Goal: Information Seeking & Learning: Check status

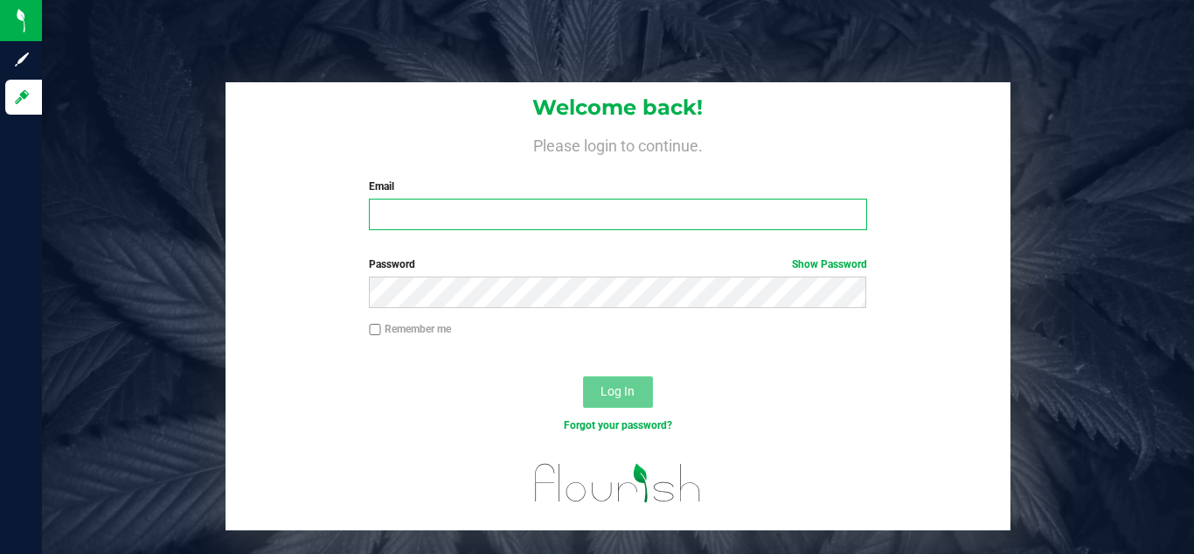
type input "tym@cleantechniquelabs.com"
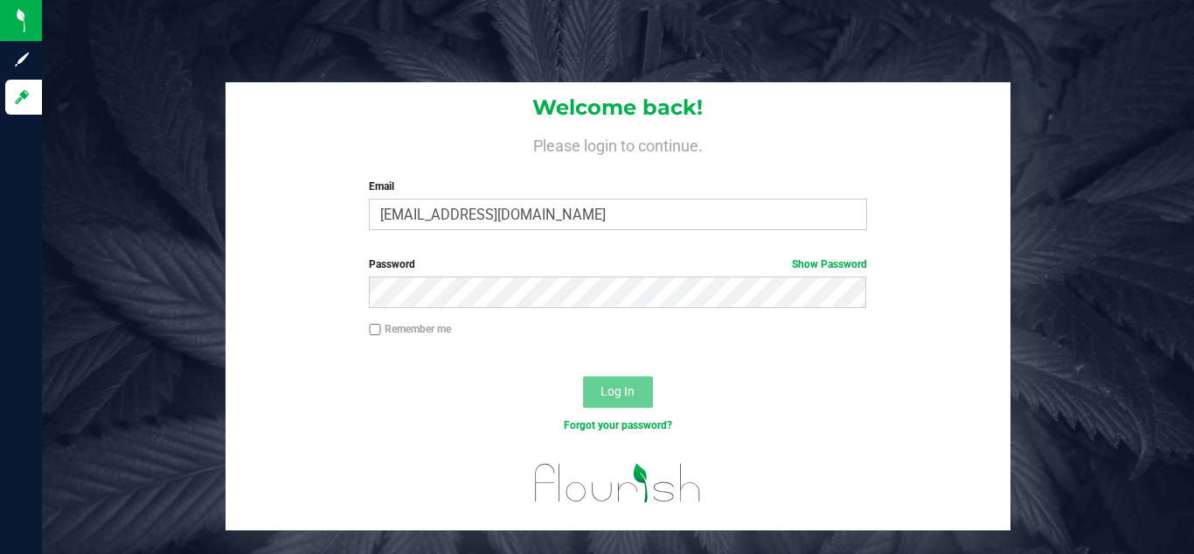
click at [622, 395] on span "Log In" at bounding box center [618, 391] width 34 height 14
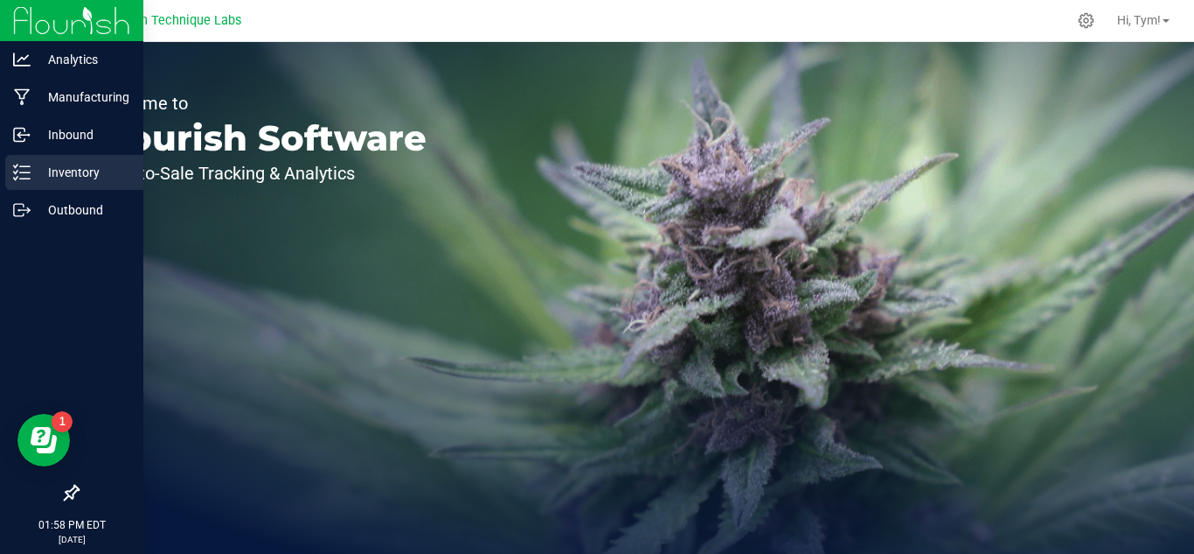
click at [23, 169] on icon at bounding box center [21, 172] width 17 height 17
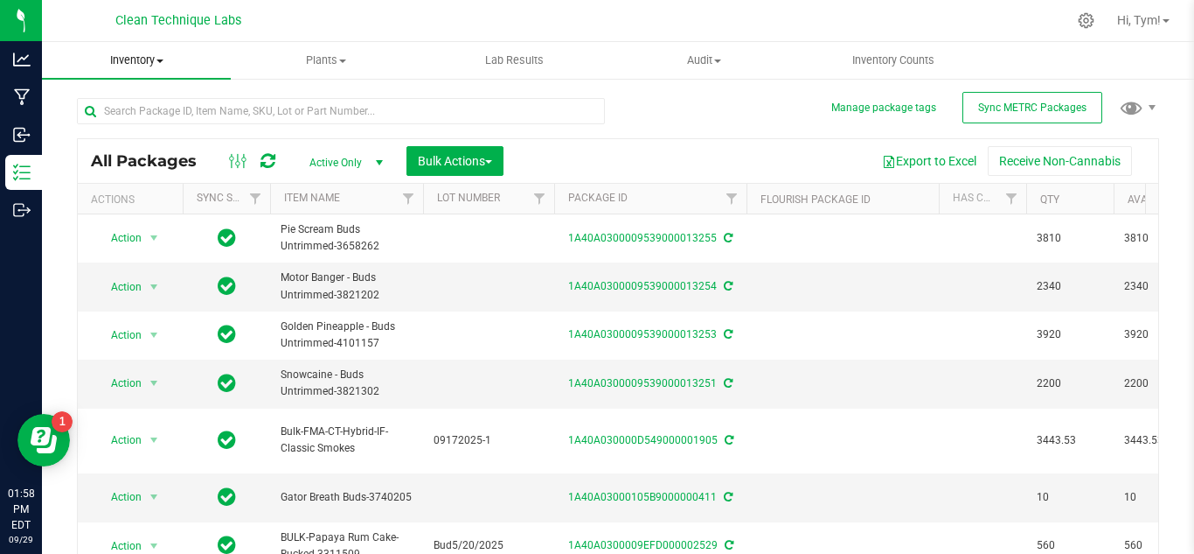
click at [155, 59] on span "Inventory" at bounding box center [136, 60] width 189 height 16
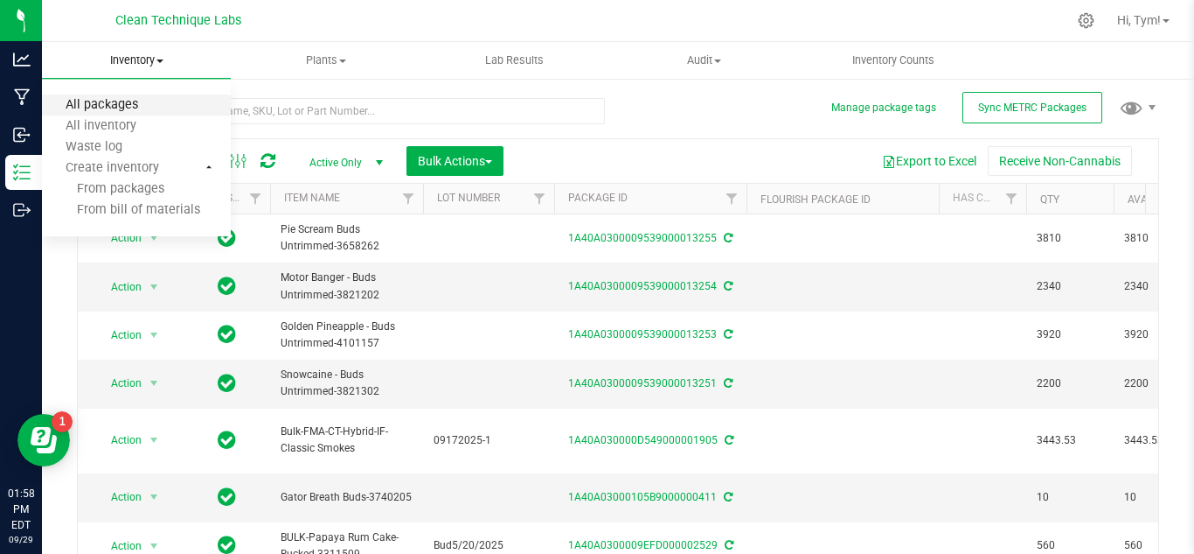
click at [140, 106] on span "All packages" at bounding box center [102, 105] width 120 height 15
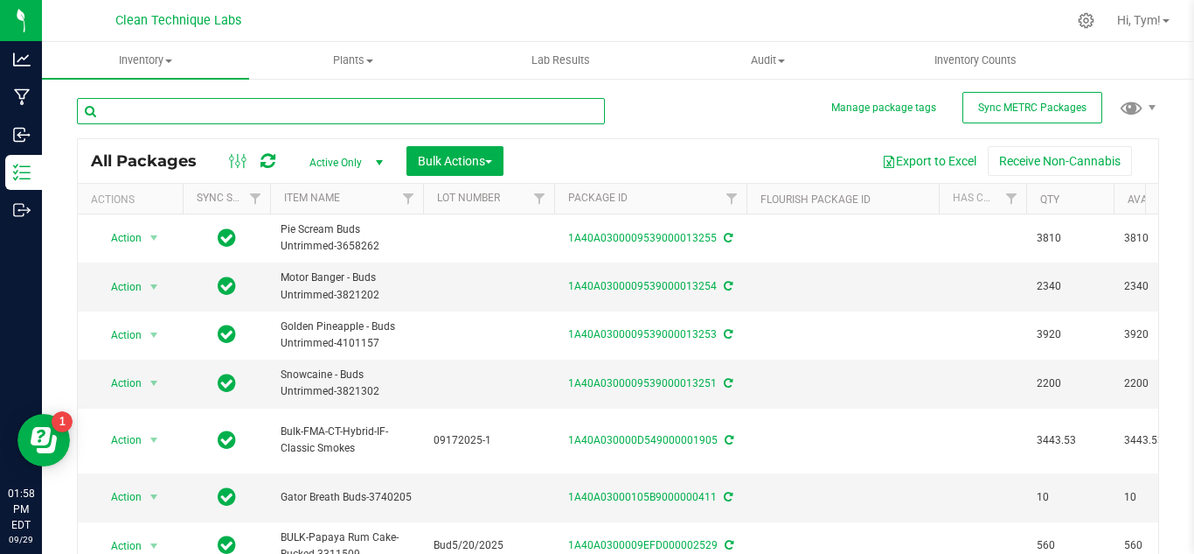
click at [258, 105] on input "text" at bounding box center [341, 111] width 528 height 26
paste input "1A40A01000027DA000047271"
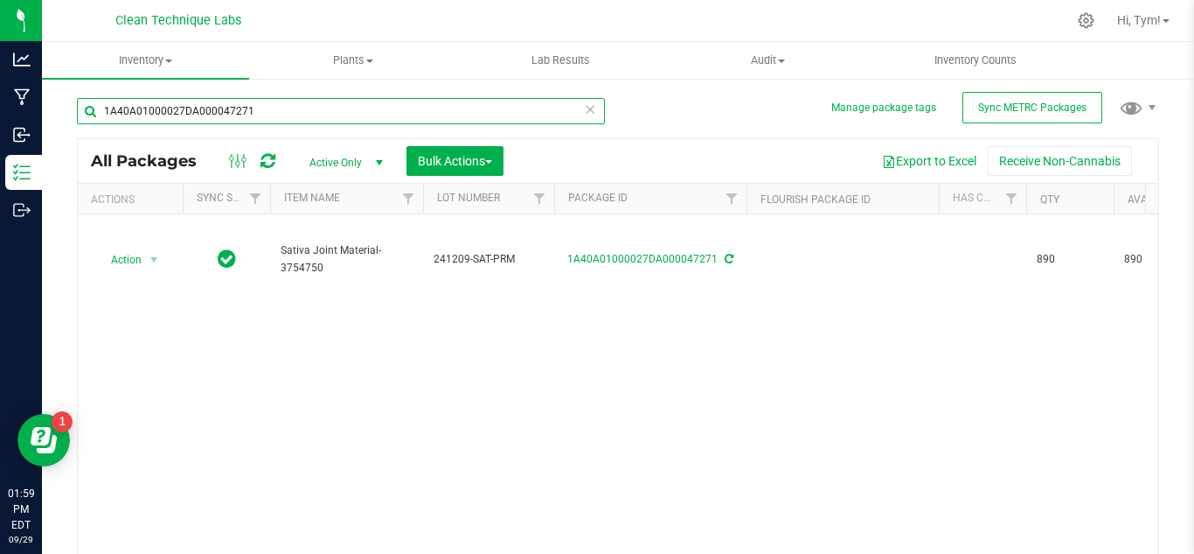
drag, startPoint x: 291, startPoint y: 116, endPoint x: 89, endPoint y: 90, distance: 203.7
click at [89, 90] on div "1A40A01000027DA000047271" at bounding box center [347, 110] width 541 height 56
paste input "1965000013007"
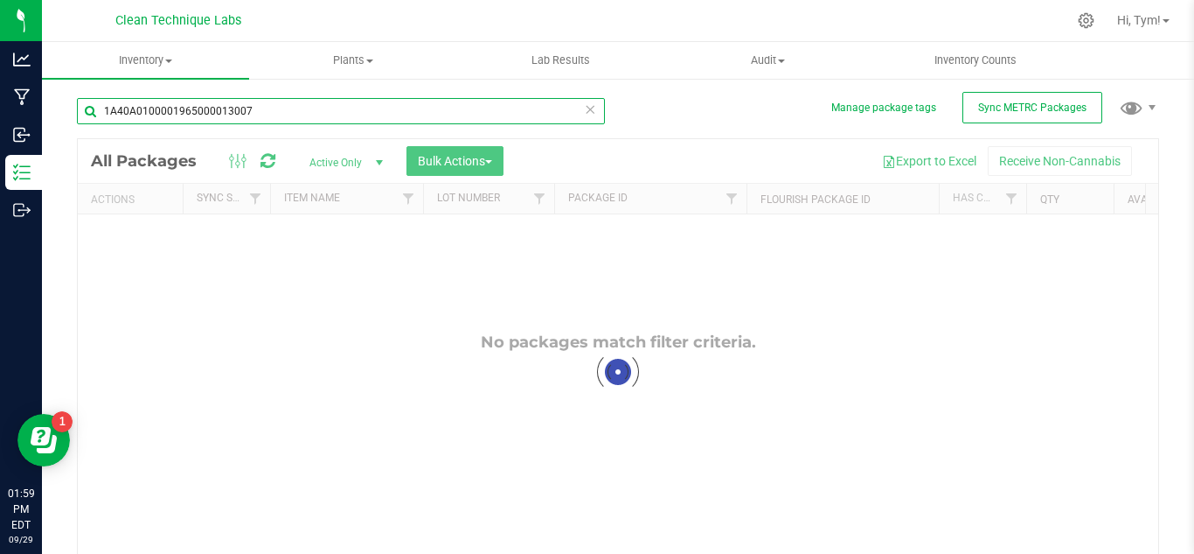
type input "1A40A0100001965000013007"
click at [346, 160] on div at bounding box center [618, 372] width 1081 height 466
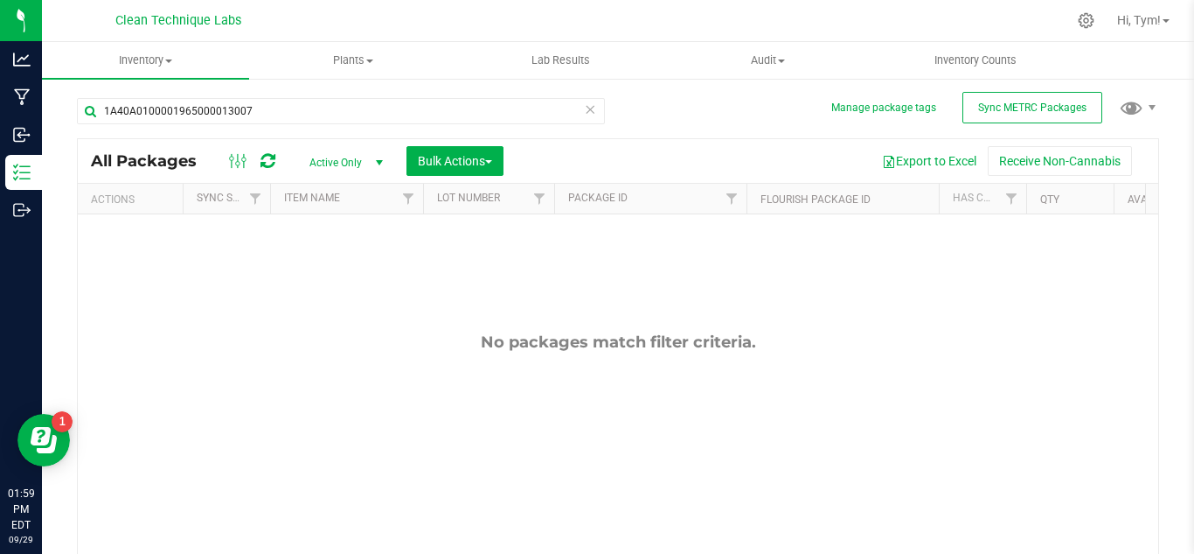
click at [373, 160] on span "select" at bounding box center [380, 163] width 14 height 14
click at [334, 260] on li "All" at bounding box center [342, 268] width 94 height 26
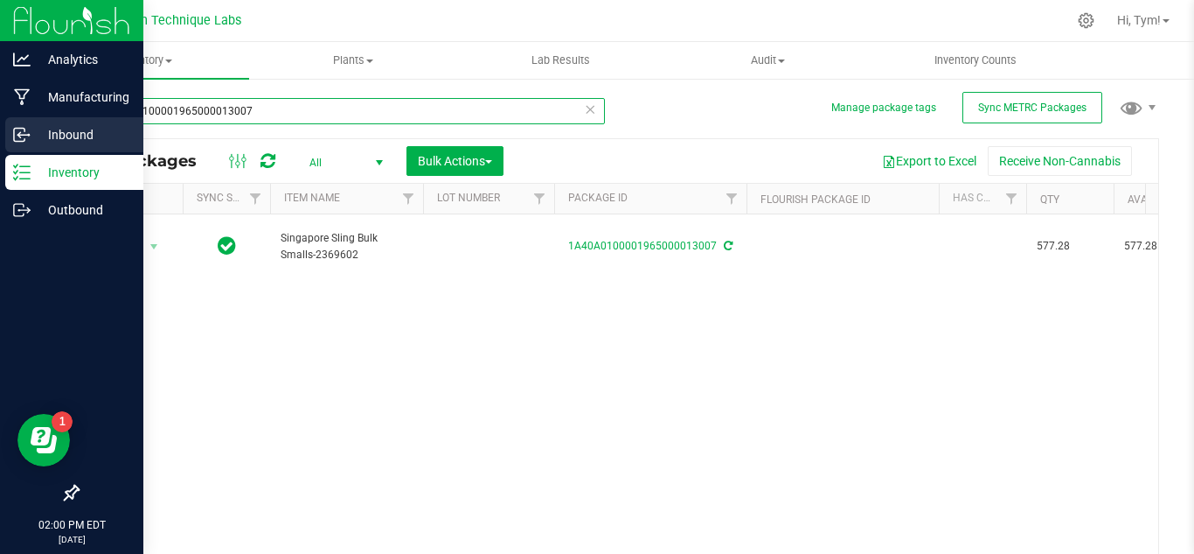
drag, startPoint x: 298, startPoint y: 119, endPoint x: 1, endPoint y: 127, distance: 297.4
click at [1, 127] on div "Analytics Manufacturing Inbound Inventory Outbound 02:00 PM EDT [DATE] 09/29 Cl…" at bounding box center [597, 277] width 1194 height 554
paste input "0B5F000041023"
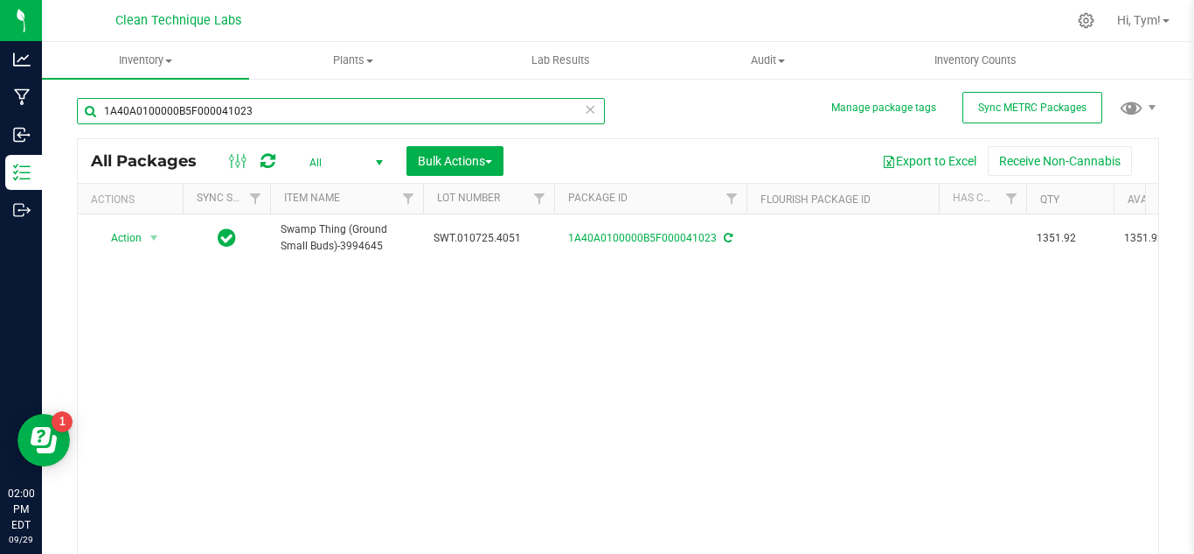
type input "1A40A0100000B5F000041023"
drag, startPoint x: 302, startPoint y: 111, endPoint x: 57, endPoint y: 111, distance: 244.8
click at [57, 111] on div "Manage package tags Sync METRC Packages 1A40A0100000B5F000041023 All Packages A…" at bounding box center [618, 343] width 1153 height 533
click at [398, 441] on div "Action Action Edit attributes Global inventory Locate package Print package lab…" at bounding box center [618, 388] width 1081 height 349
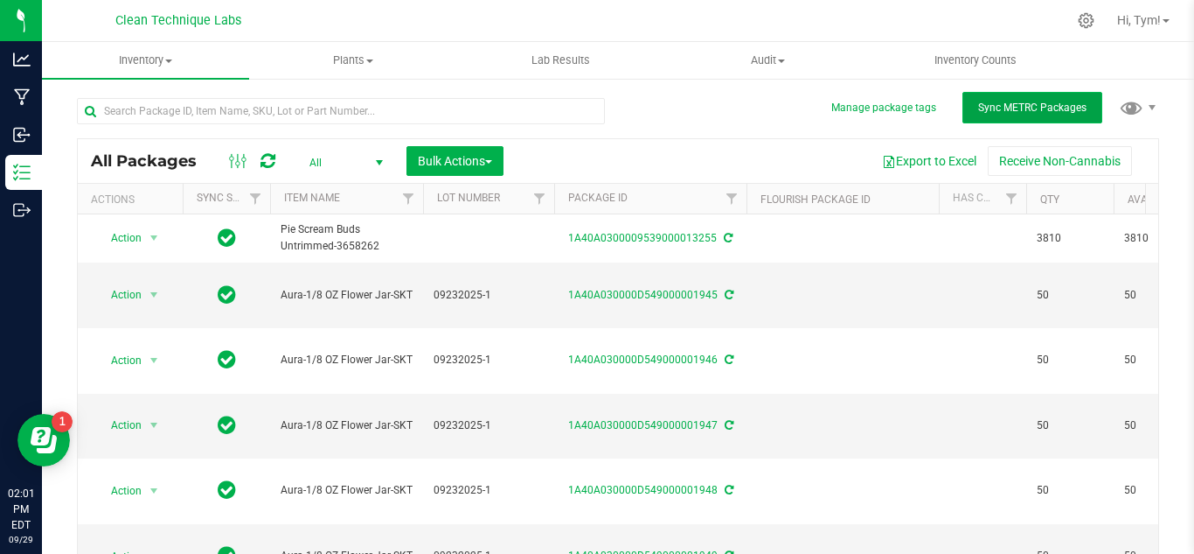
click at [1005, 118] on button "Sync METRC Packages" at bounding box center [1033, 107] width 140 height 31
click at [275, 120] on input "text" at bounding box center [341, 111] width 528 height 26
paste input "1A40A0100000B5F000041023"
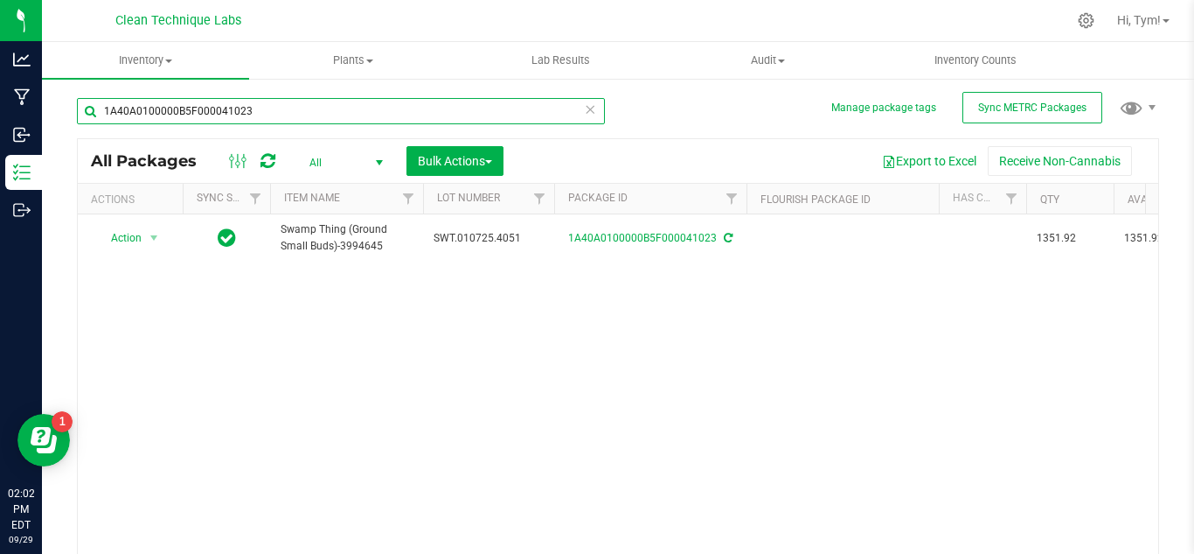
type input "1A40A0100000B5F000041023"
click at [382, 157] on span "select" at bounding box center [380, 163] width 14 height 14
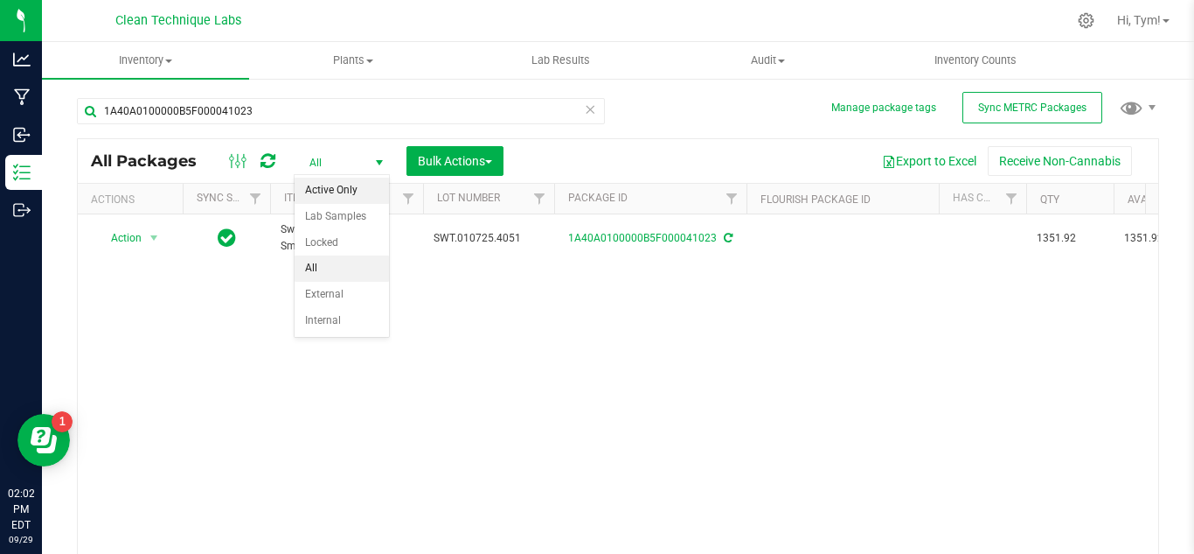
click at [326, 182] on li "Active Only" at bounding box center [342, 191] width 94 height 26
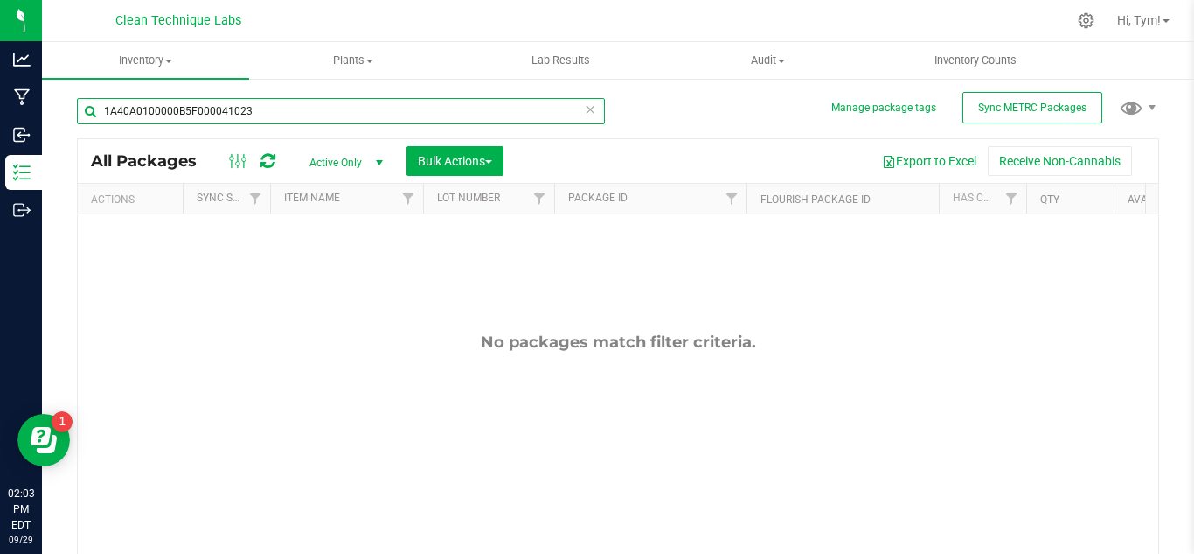
drag, startPoint x: 293, startPoint y: 109, endPoint x: 51, endPoint y: 109, distance: 242.2
click at [51, 109] on div "Manage package tags Sync METRC Packages 1A40A0100000B5F000041023 All Packages A…" at bounding box center [618, 343] width 1153 height 533
paste input "27DA000047271"
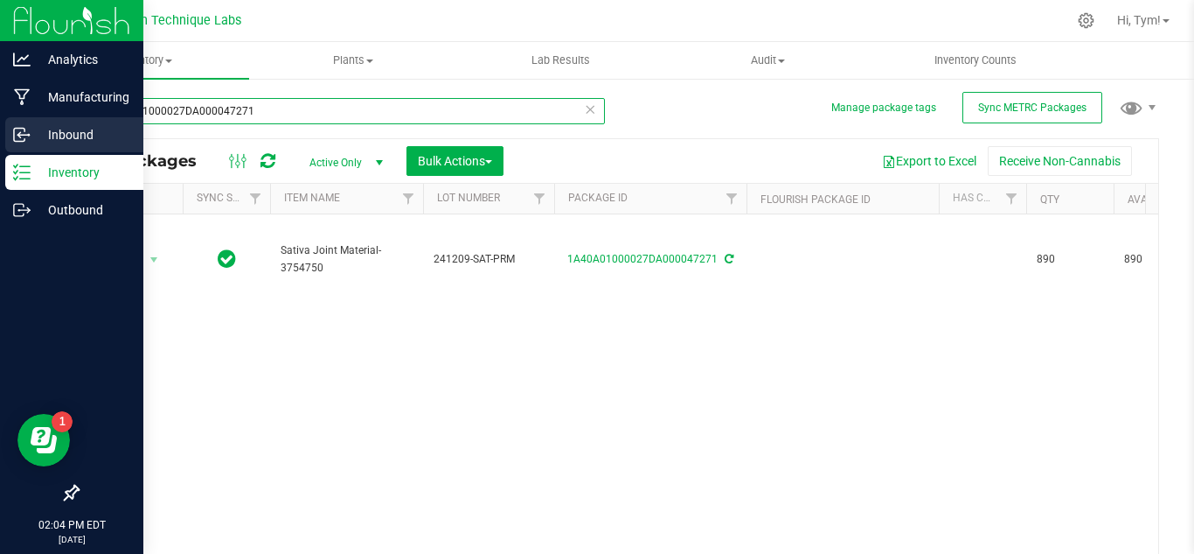
drag, startPoint x: 314, startPoint y: 111, endPoint x: 31, endPoint y: 119, distance: 283.4
click at [31, 119] on div "Analytics Manufacturing Inbound Inventory Outbound 02:04 PM EDT [DATE] 09/29 Cl…" at bounding box center [597, 277] width 1194 height 554
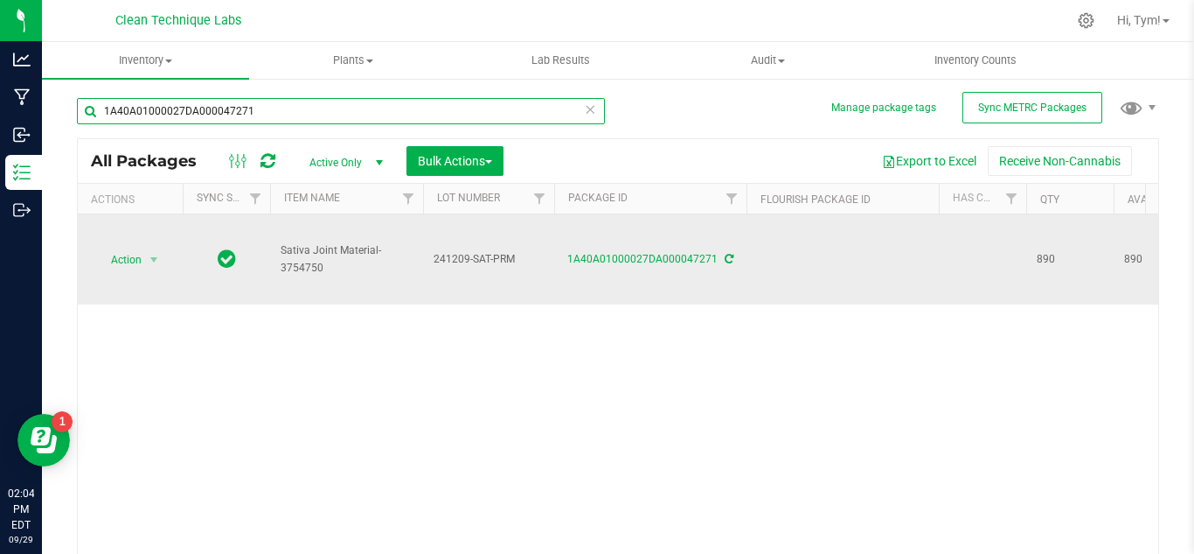
paste input "0E11000116157"
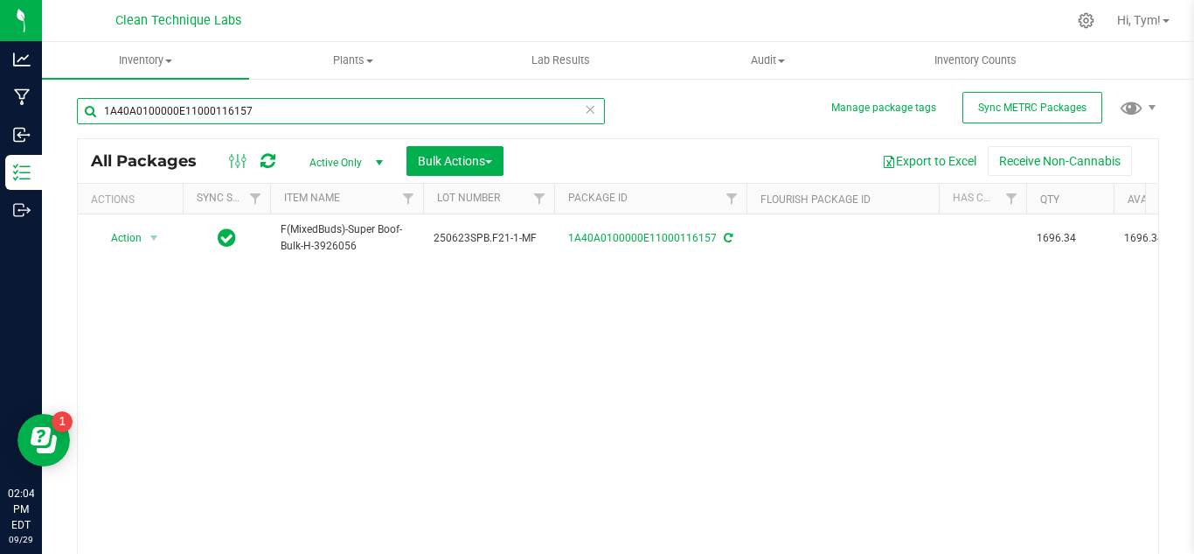
drag, startPoint x: 287, startPoint y: 110, endPoint x: 84, endPoint y: 116, distance: 203.0
click at [83, 115] on input "1A40A0100000E11000116157" at bounding box center [341, 111] width 528 height 26
paste input "071418"
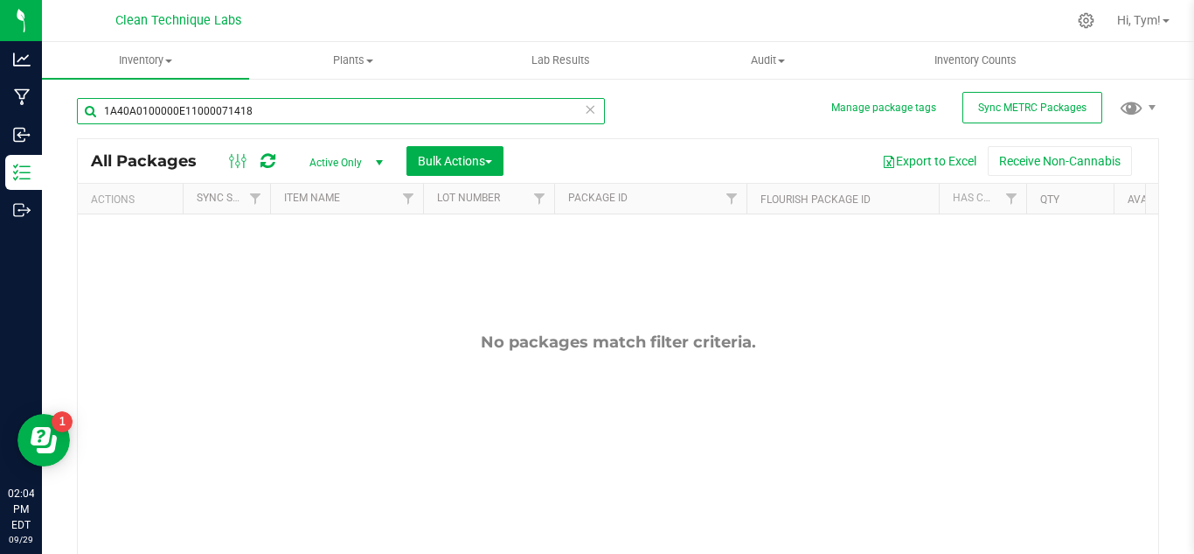
type input "1A40A0100000E11000071418"
click at [350, 161] on span "Active Only" at bounding box center [343, 162] width 96 height 24
click at [331, 260] on li "All" at bounding box center [342, 268] width 94 height 26
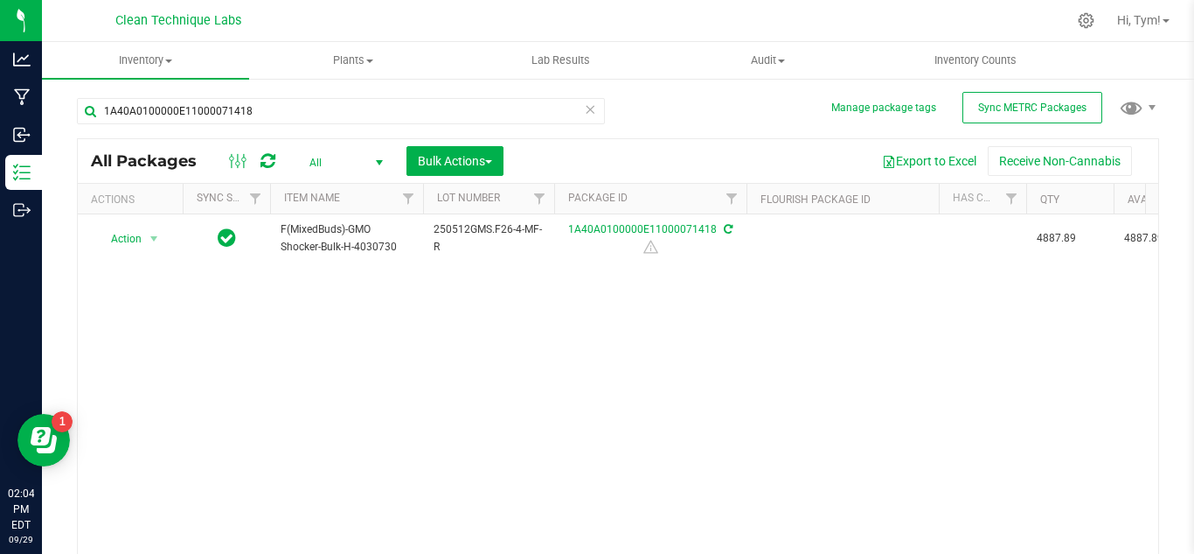
click at [360, 160] on span "All" at bounding box center [343, 162] width 96 height 24
click at [357, 192] on li "Active Only" at bounding box center [342, 191] width 94 height 26
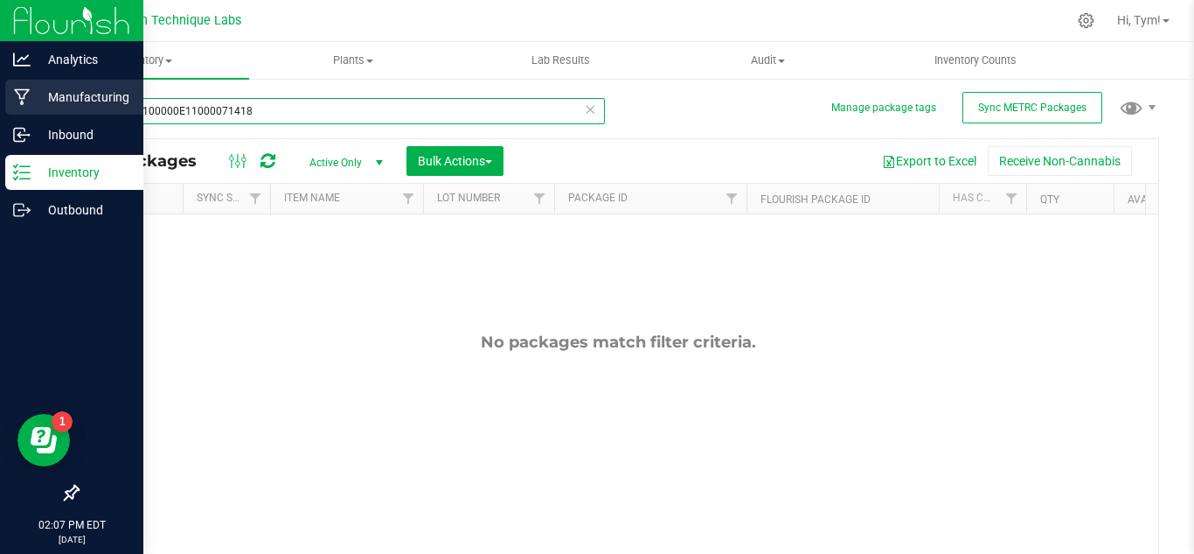
drag, startPoint x: 261, startPoint y: 111, endPoint x: 9, endPoint y: 105, distance: 251.9
click at [9, 105] on div "Analytics Manufacturing Inbound Inventory Outbound 02:07 PM EDT [DATE] 09/29 Cl…" at bounding box center [597, 277] width 1194 height 554
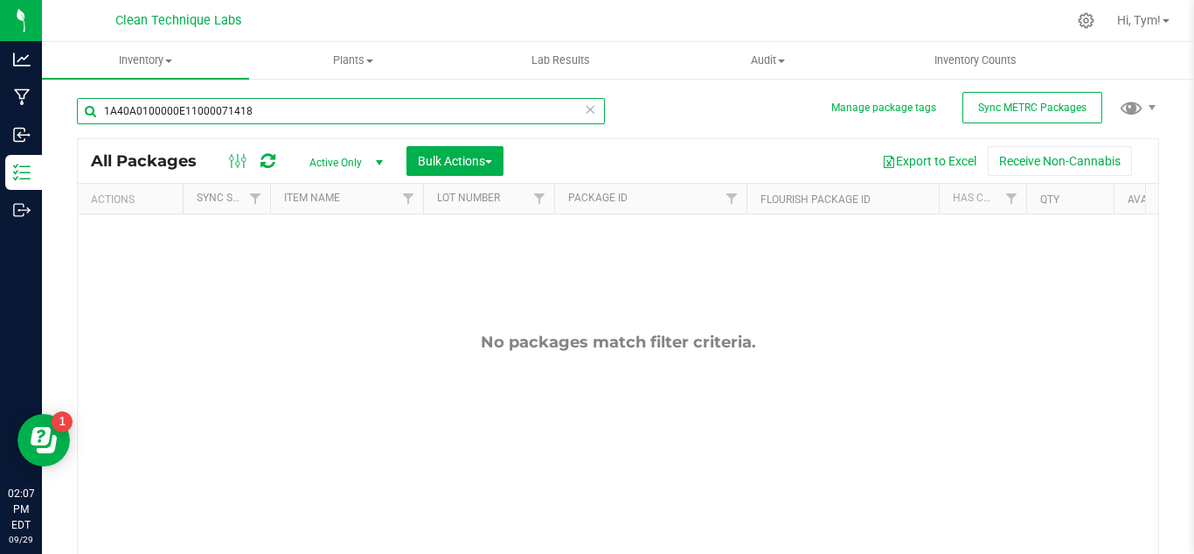
paste input "[US_VEHICLE_IDENTIFICATION_NUMBER]"
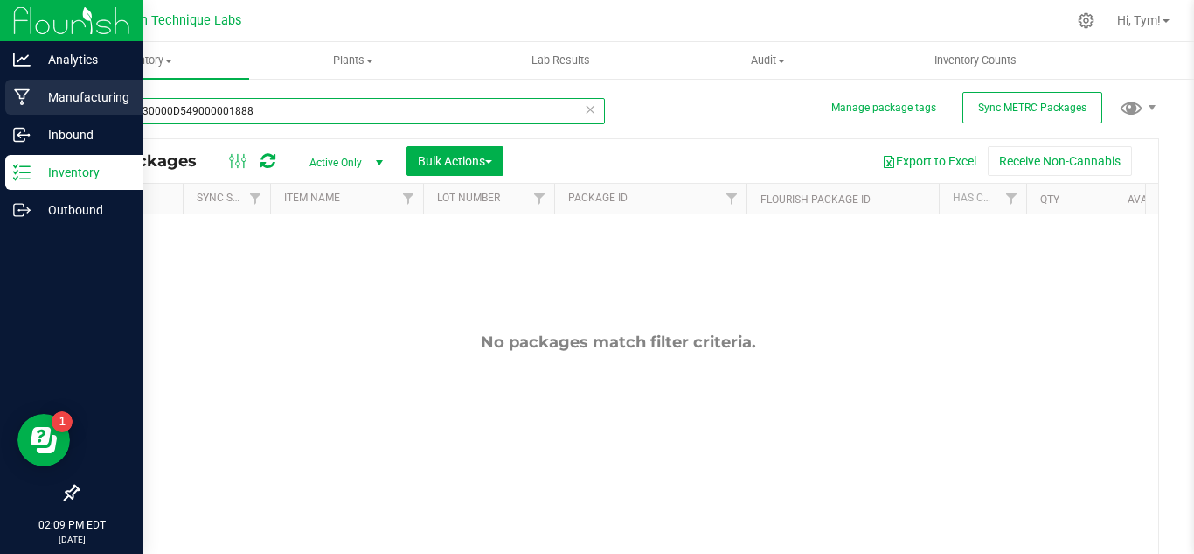
drag, startPoint x: 310, startPoint y: 111, endPoint x: 11, endPoint y: 108, distance: 299.1
click at [11, 108] on div "Analytics Manufacturing Inbound Inventory Outbound 02:09 PM EDT [DATE] 09/29 Cl…" at bounding box center [597, 277] width 1194 height 554
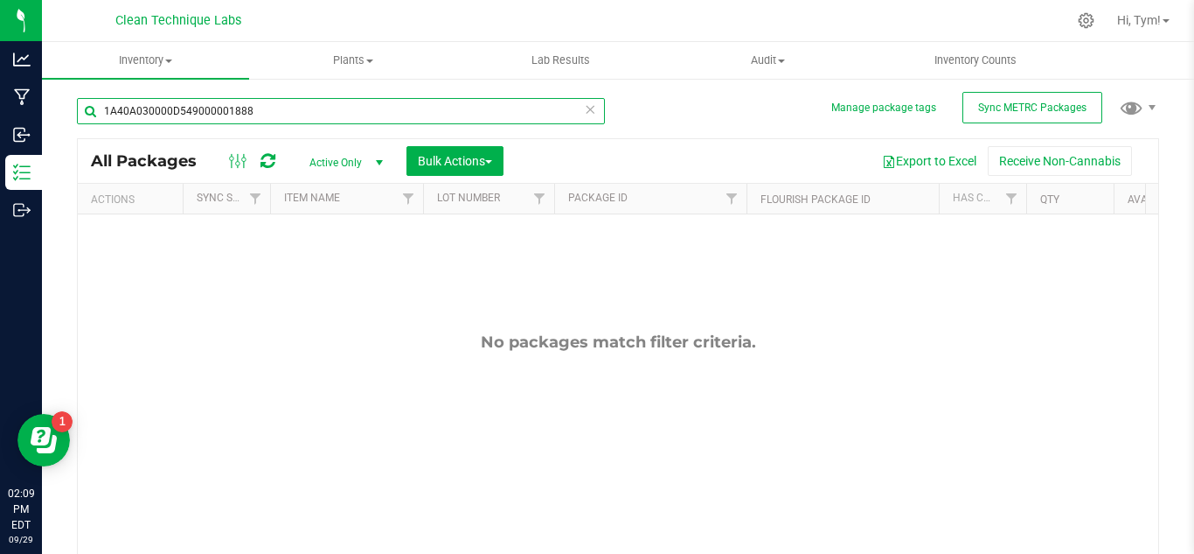
paste input "1000027DA000047271"
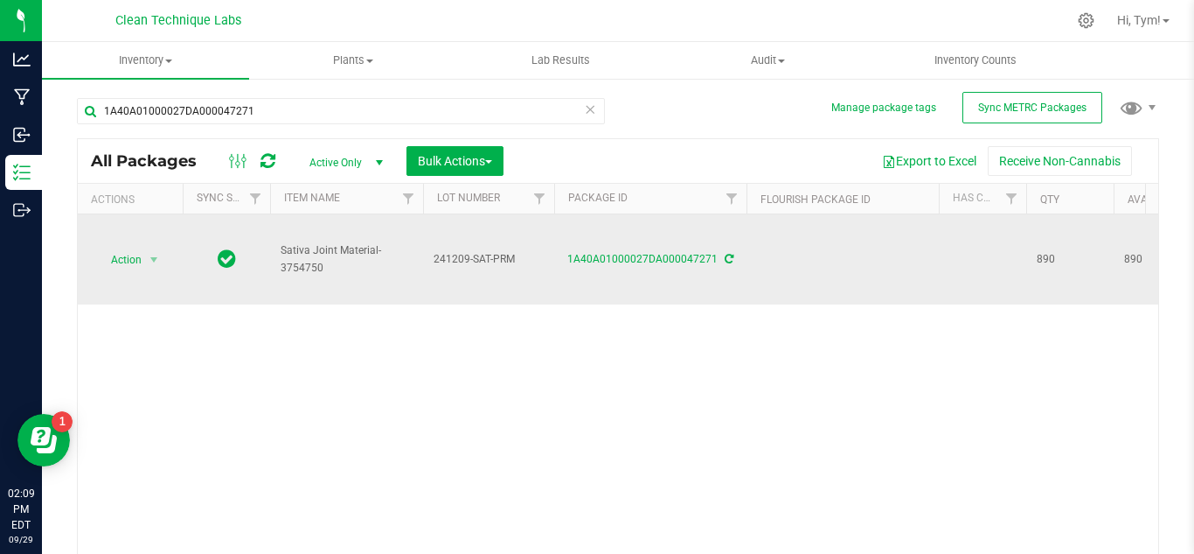
drag, startPoint x: 1034, startPoint y: 261, endPoint x: 1084, endPoint y: 258, distance: 49.9
click at [1084, 258] on td "890" at bounding box center [1070, 259] width 87 height 90
copy span "890"
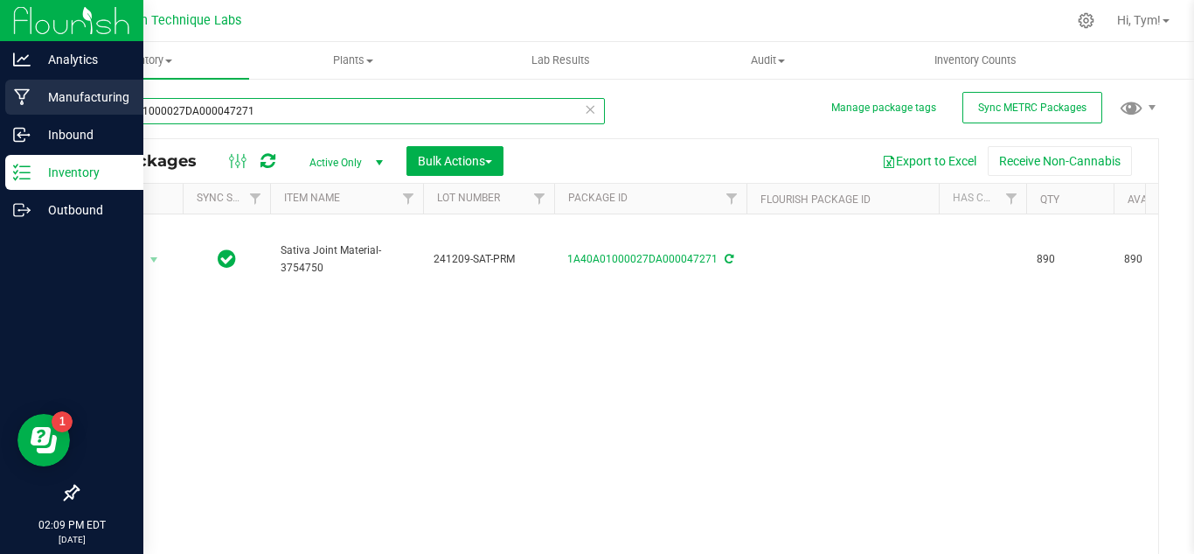
drag, startPoint x: 324, startPoint y: 112, endPoint x: 0, endPoint y: 112, distance: 324.4
click at [0, 112] on div "Analytics Manufacturing Inbound Inventory Outbound 02:09 PM EDT [DATE] 09/29 Cl…" at bounding box center [597, 277] width 1194 height 554
paste input "1965000013007"
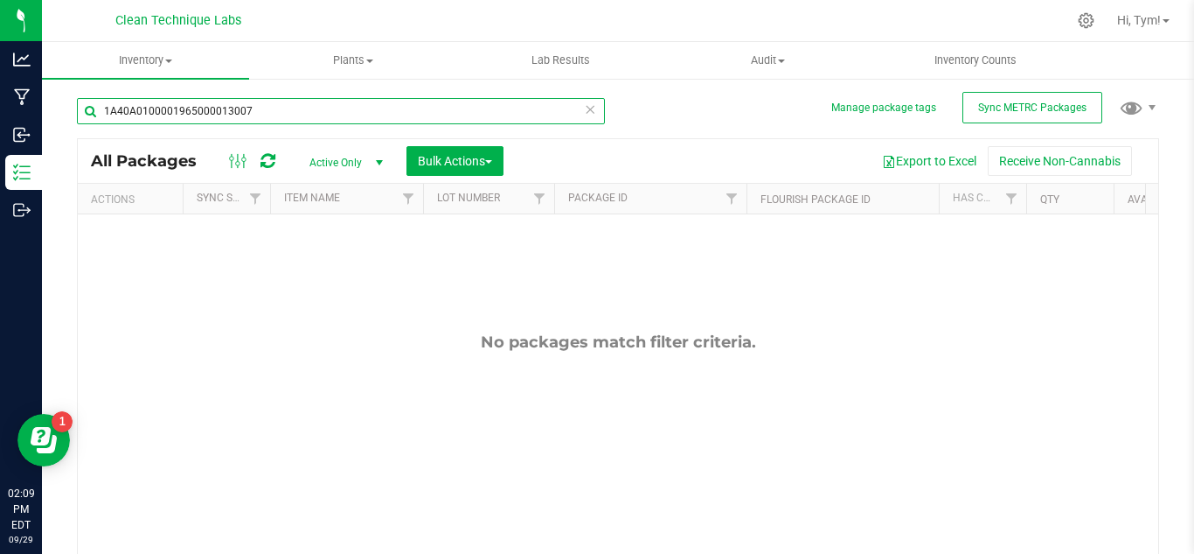
drag, startPoint x: 296, startPoint y: 112, endPoint x: 51, endPoint y: 106, distance: 245.8
click at [51, 106] on div "Manage package tags Sync METRC Packages 1A40A0100001965000013007 All Packages A…" at bounding box center [618, 343] width 1153 height 533
paste input "3000016AA000072161"
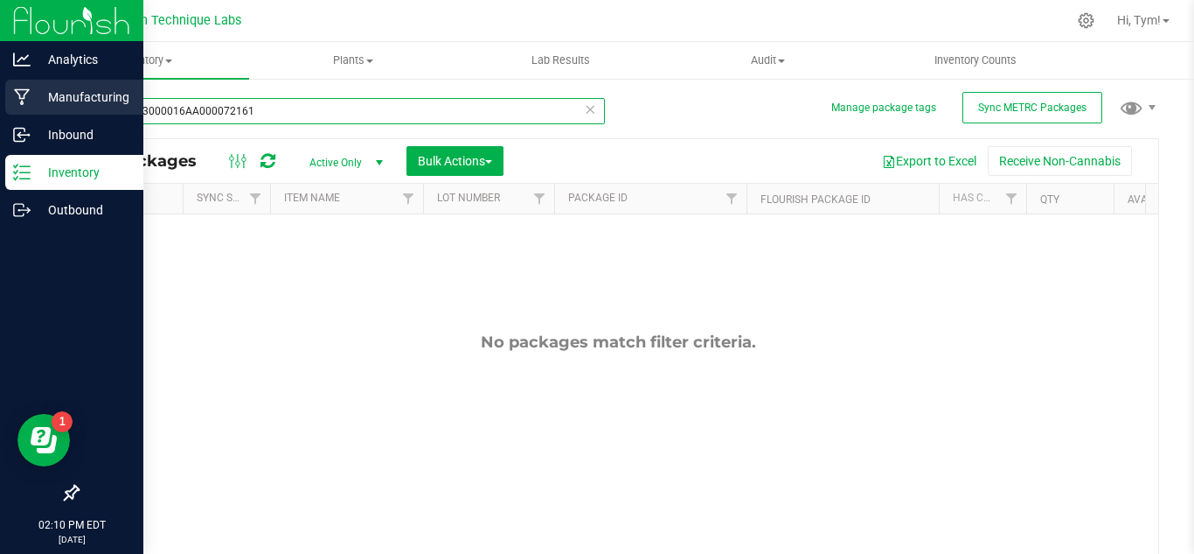
drag, startPoint x: 212, startPoint y: 111, endPoint x: 0, endPoint y: 116, distance: 212.6
click at [0, 116] on div "Analytics Manufacturing Inbound Inventory Outbound 02:10 PM EDT [DATE] 09/29 Cl…" at bounding box center [597, 277] width 1194 height 554
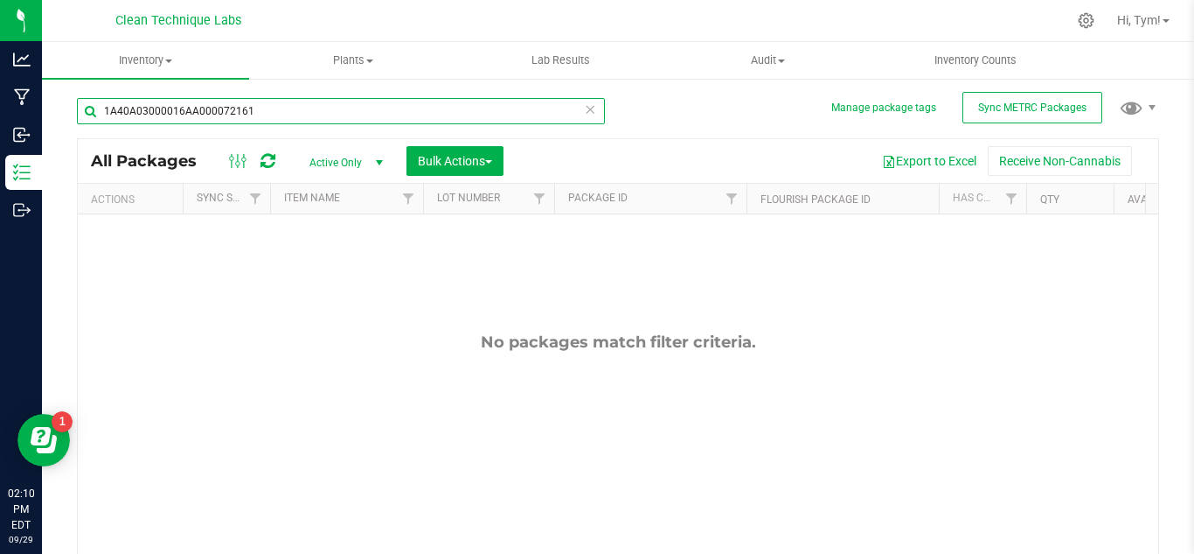
paste input "100000B5F000041023"
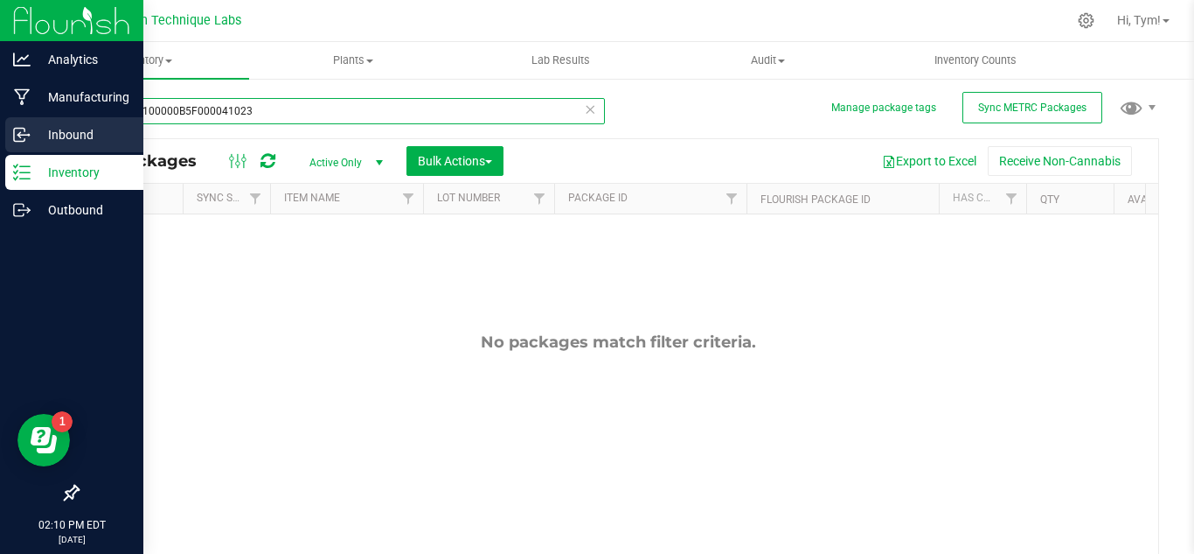
drag, startPoint x: 292, startPoint y: 118, endPoint x: 38, endPoint y: 129, distance: 253.8
click at [38, 129] on div "Analytics Manufacturing Inbound Inventory Outbound 02:10 PM EDT [DATE] 09/29 Cl…" at bounding box center [597, 277] width 1194 height 554
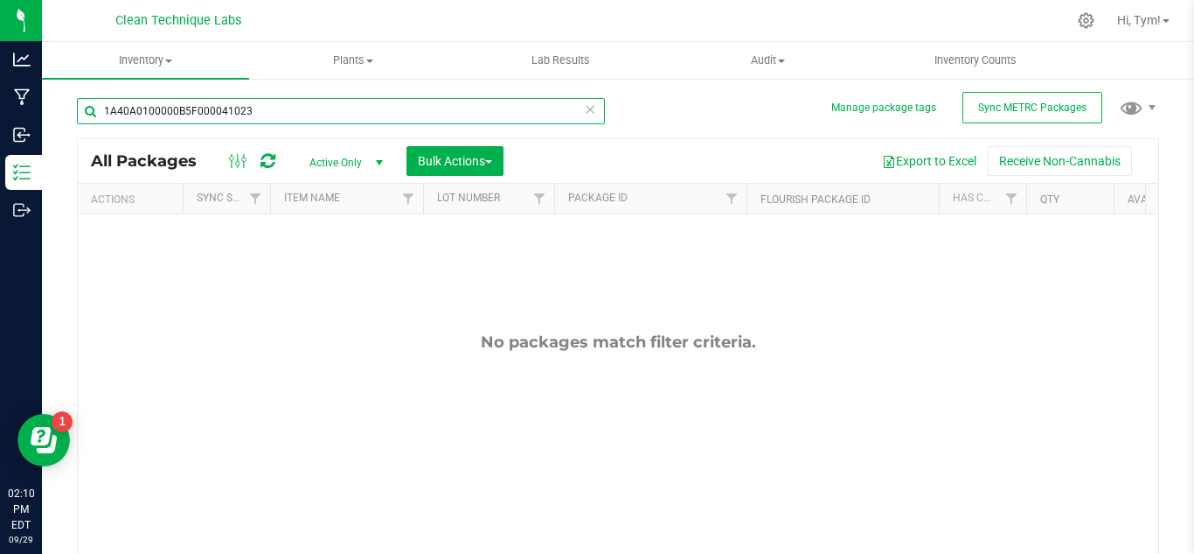
paste input "3000098BD000009837"
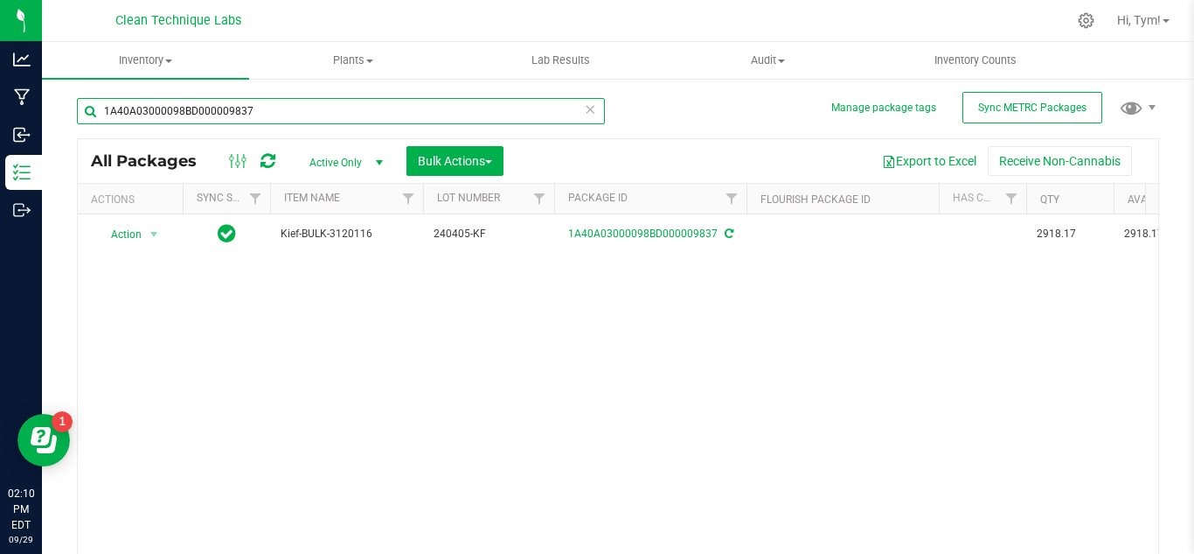
drag, startPoint x: 259, startPoint y: 109, endPoint x: 84, endPoint y: 129, distance: 176.0
click at [84, 129] on div "1A40A03000098BD000009837" at bounding box center [341, 118] width 528 height 40
paste input "8C3E00006782"
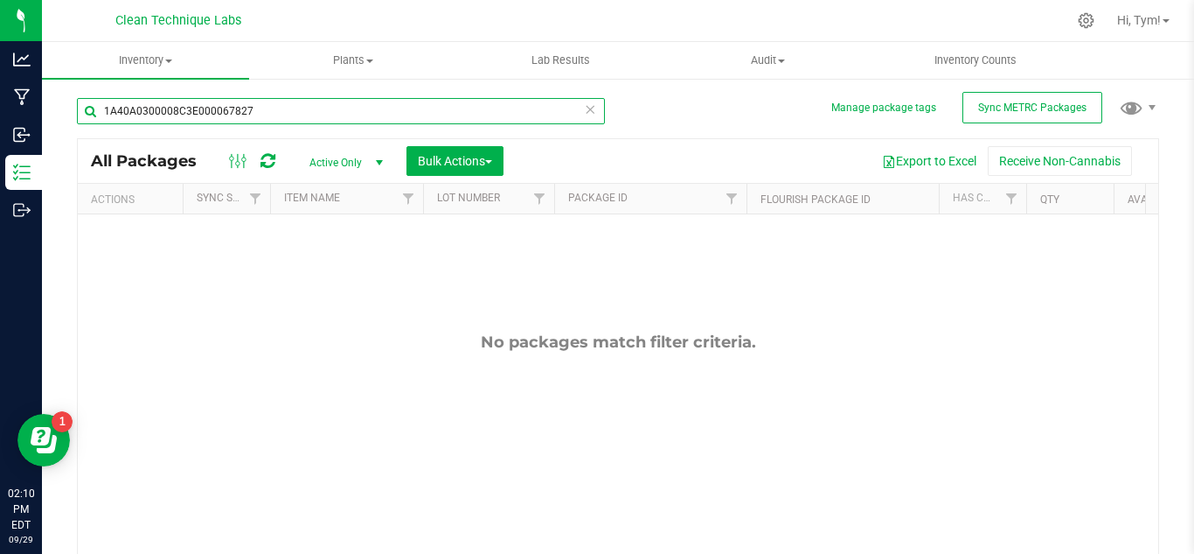
drag, startPoint x: 315, startPoint y: 121, endPoint x: 86, endPoint y: 122, distance: 229.1
click at [86, 122] on input "1A40A0300008C3E000067827" at bounding box center [341, 111] width 528 height 26
paste input "1190"
drag, startPoint x: 287, startPoint y: 116, endPoint x: 89, endPoint y: 121, distance: 197.7
click at [89, 121] on input "1A40A0300008C3E000061190" at bounding box center [341, 111] width 528 height 26
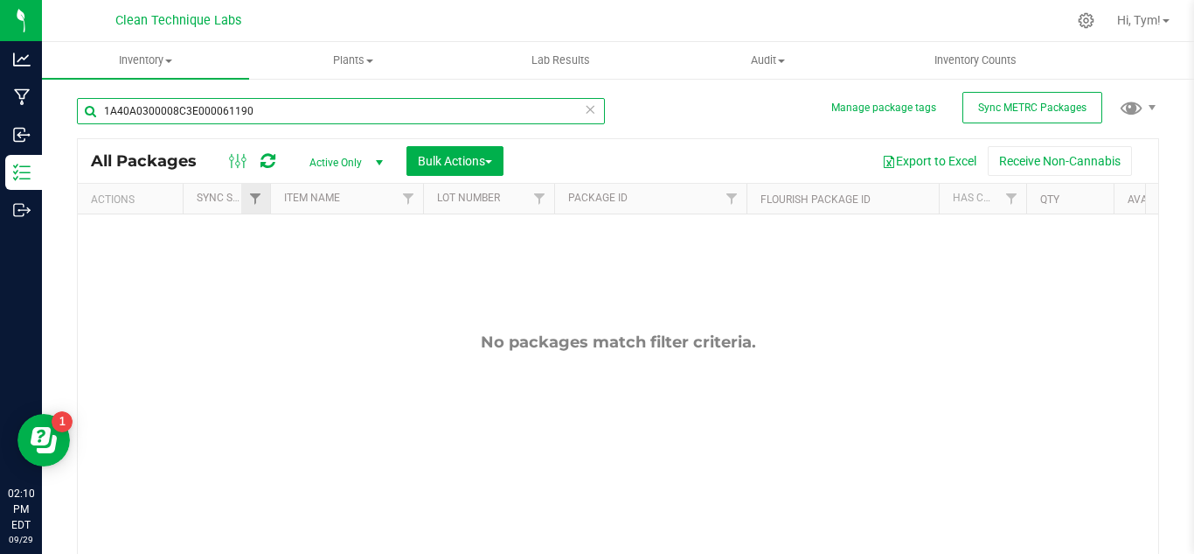
paste input "D549000001888"
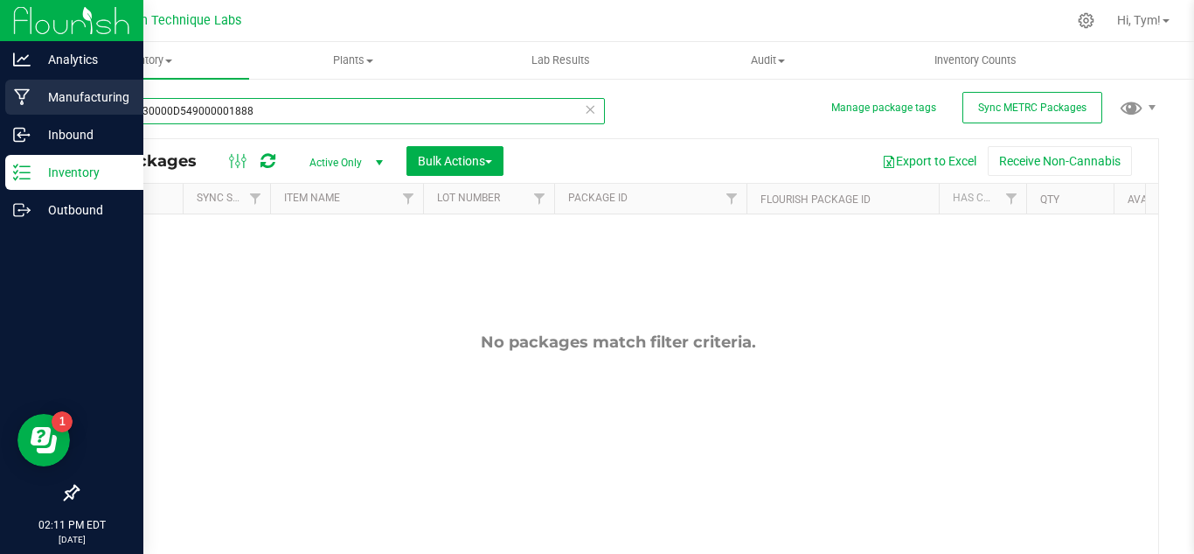
drag, startPoint x: 321, startPoint y: 110, endPoint x: 0, endPoint y: 109, distance: 320.9
click at [0, 109] on div "Analytics Manufacturing Inbound Inventory Outbound 02:11 PM EDT [DATE] 09/29 Cl…" at bounding box center [597, 277] width 1194 height 554
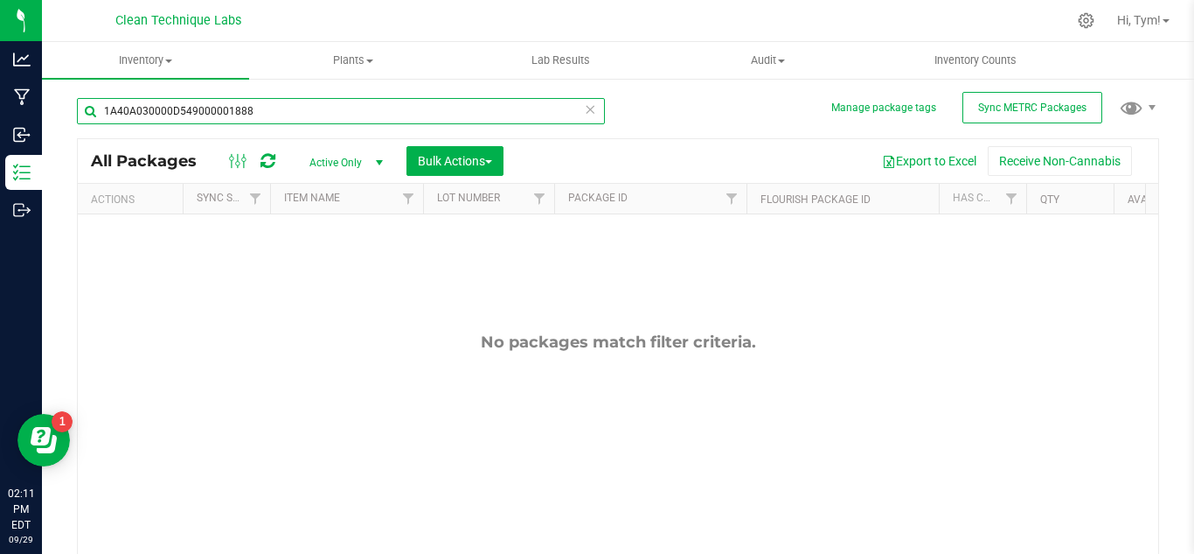
paste input "100000E11000116157"
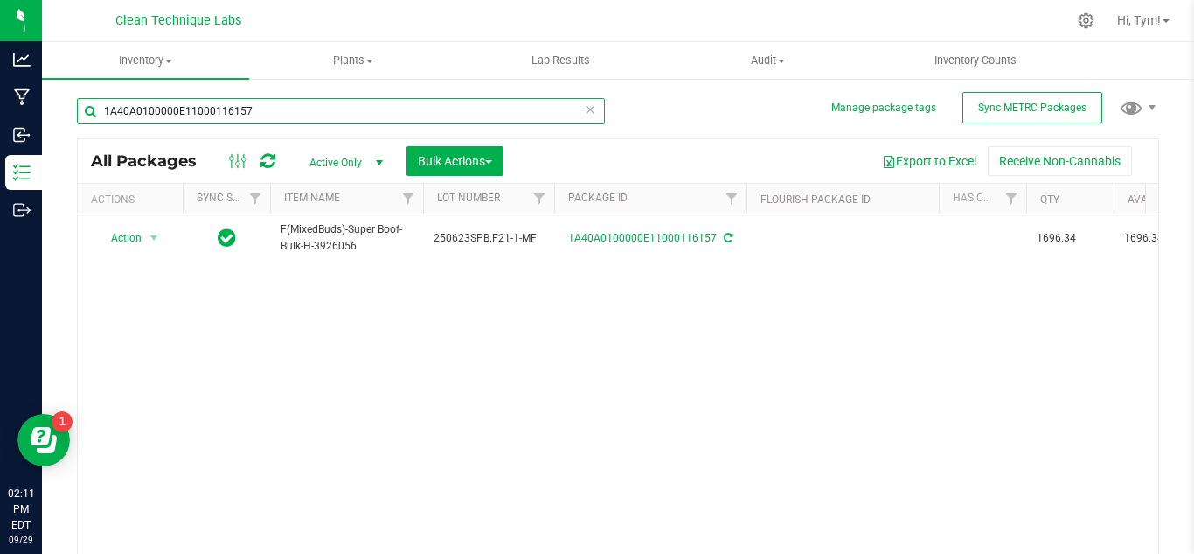
drag, startPoint x: 306, startPoint y: 103, endPoint x: 68, endPoint y: 112, distance: 238.0
click at [68, 112] on div "Manage package tags Sync METRC Packages 1A40A0100000E11000116157 All Packages A…" at bounding box center [618, 343] width 1153 height 533
paste input "071418"
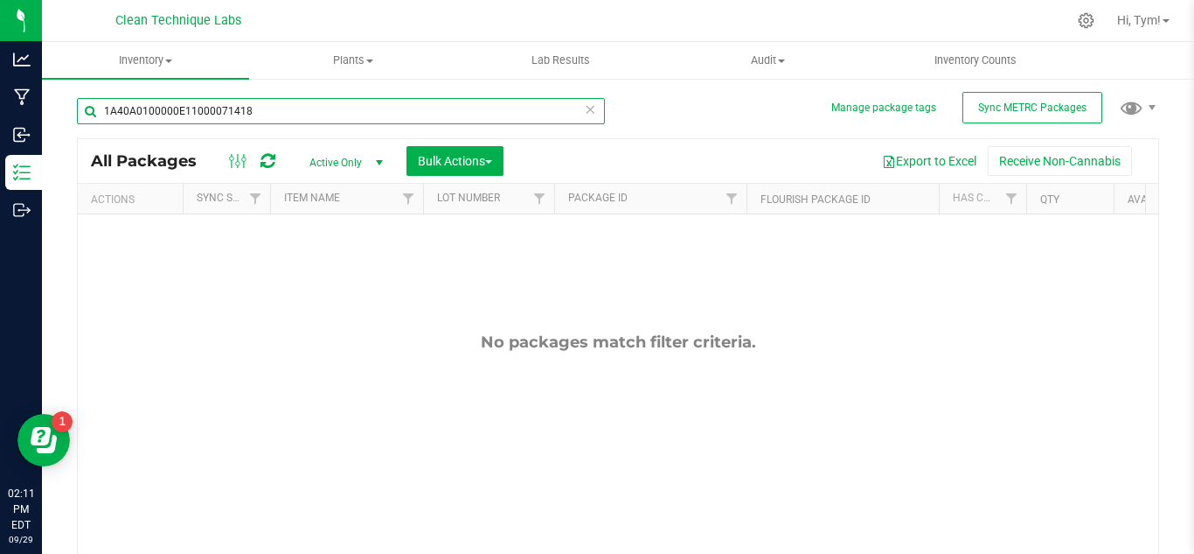
drag, startPoint x: 304, startPoint y: 118, endPoint x: 59, endPoint y: 122, distance: 244.9
click at [59, 122] on div "Manage package tags Sync METRC Packages 1A40A0100000E11000071418 All Packages A…" at bounding box center [618, 343] width 1153 height 533
paste input "116066"
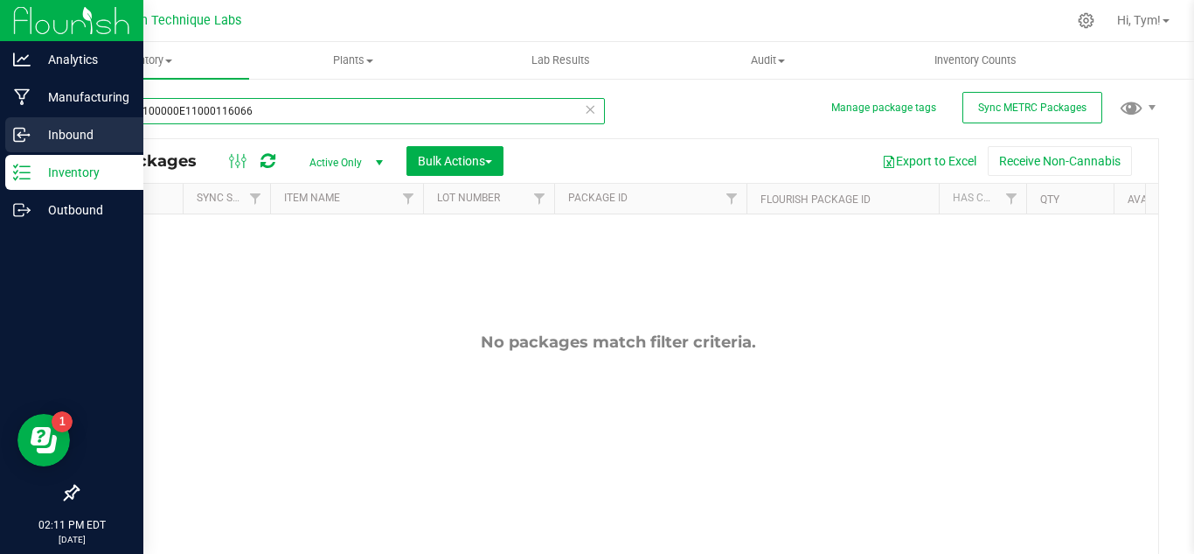
drag, startPoint x: 310, startPoint y: 114, endPoint x: 41, endPoint y: 131, distance: 269.9
click at [41, 131] on div "Analytics Manufacturing Inbound Inventory Outbound 02:11 PM EDT [DATE] 09/29 Cl…" at bounding box center [597, 277] width 1194 height 554
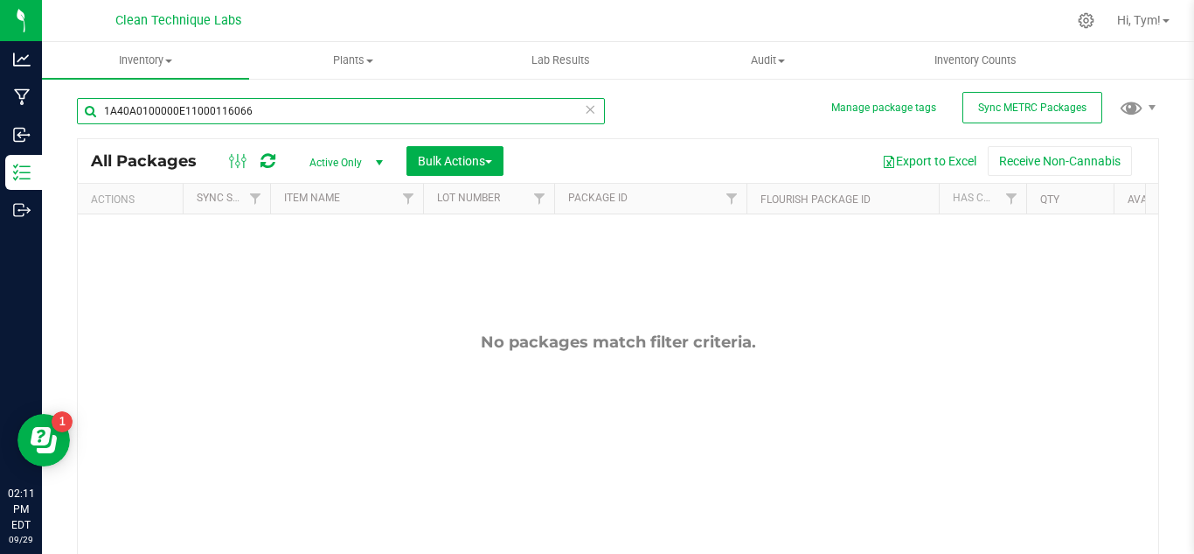
paste input "9"
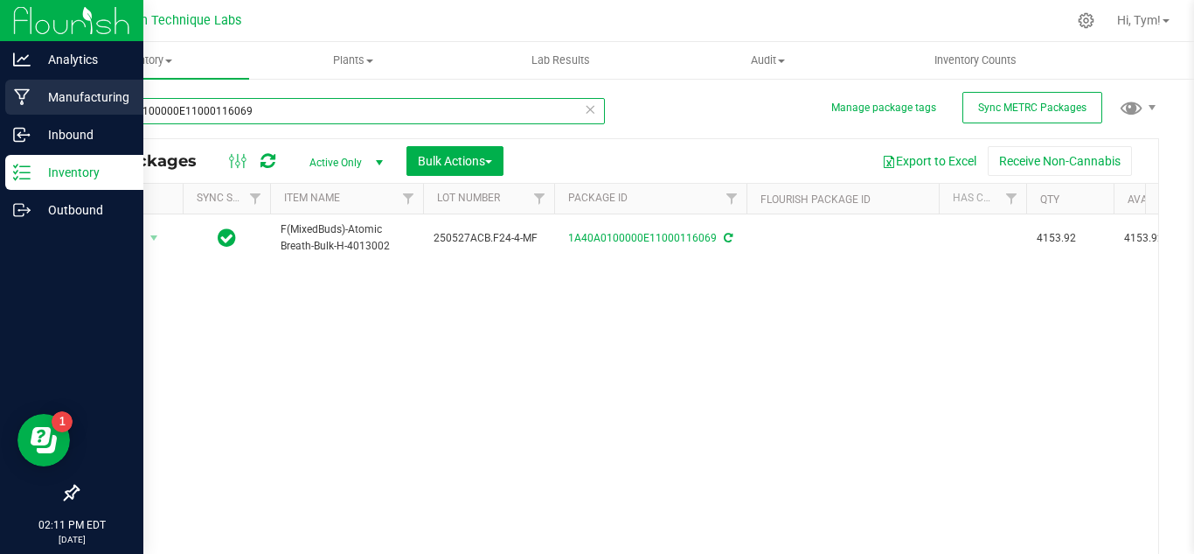
drag, startPoint x: 309, startPoint y: 111, endPoint x: 31, endPoint y: 112, distance: 278.1
click at [31, 112] on div "Analytics Manufacturing Inbound Inventory Outbound 02:11 PM EDT [DATE] 09/29 Cl…" at bounding box center [597, 277] width 1194 height 554
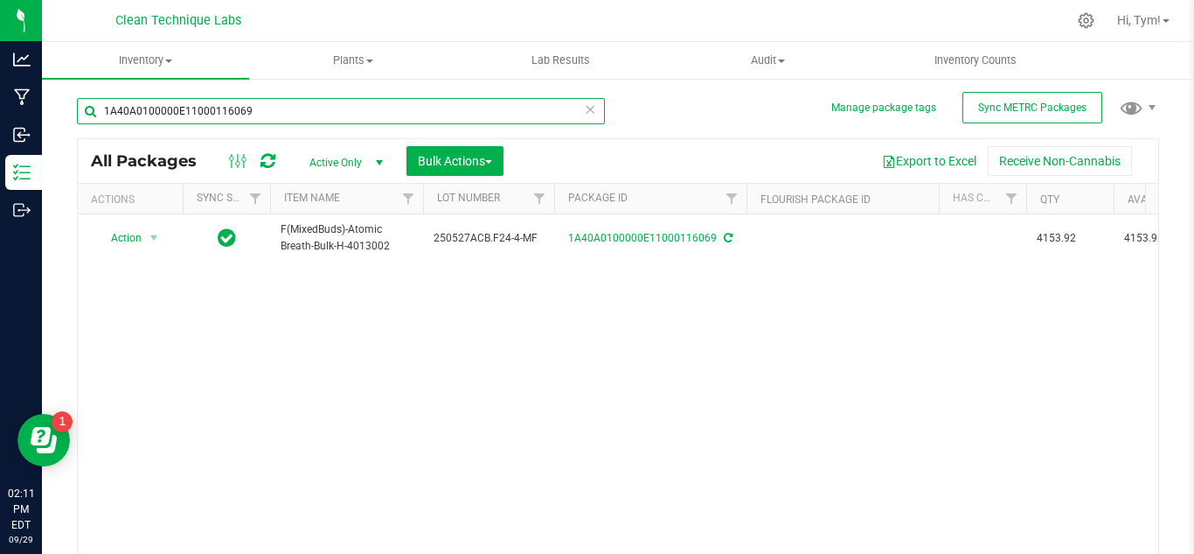
paste input "21"
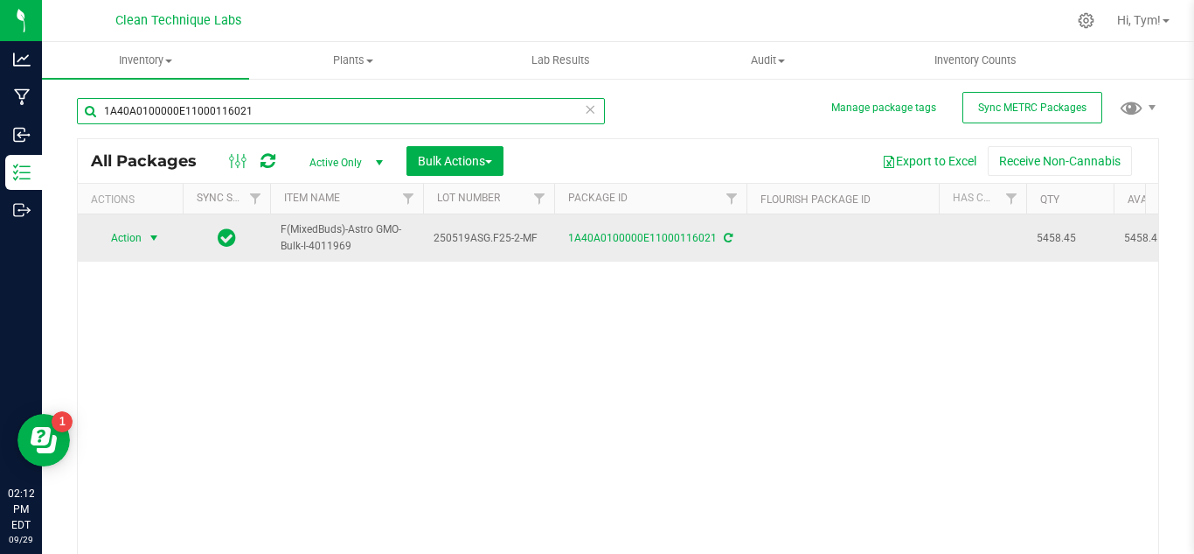
drag, startPoint x: 264, startPoint y: 109, endPoint x: 148, endPoint y: 233, distance: 169.5
click at [17, 122] on div "Analytics Manufacturing Inbound Inventory Outbound 02:12 PM EDT [DATE] 09/29 Cl…" at bounding box center [597, 277] width 1194 height 554
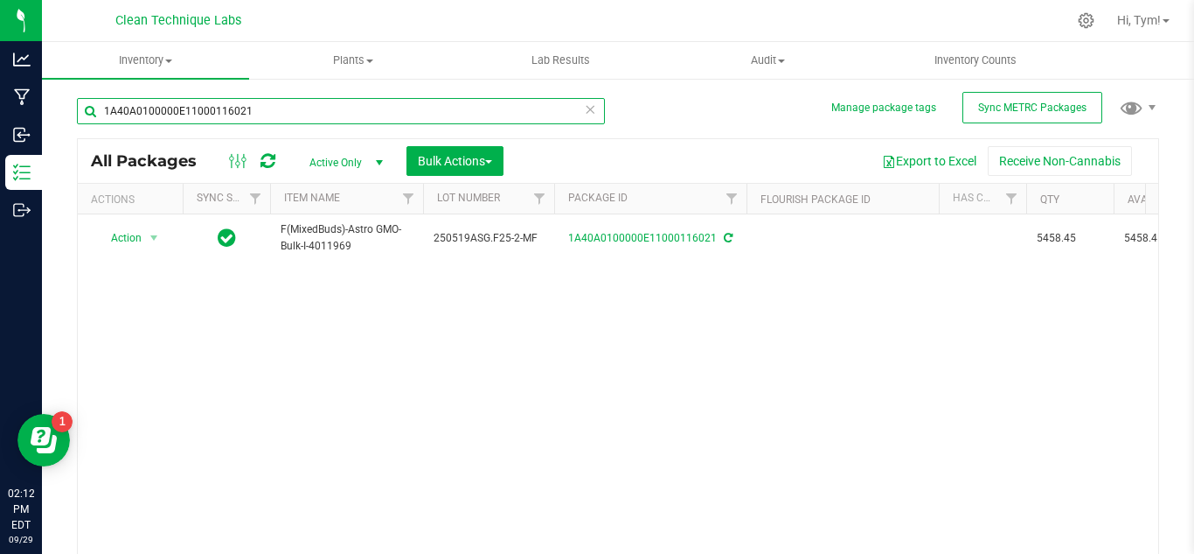
paste input "30000D549000001888"
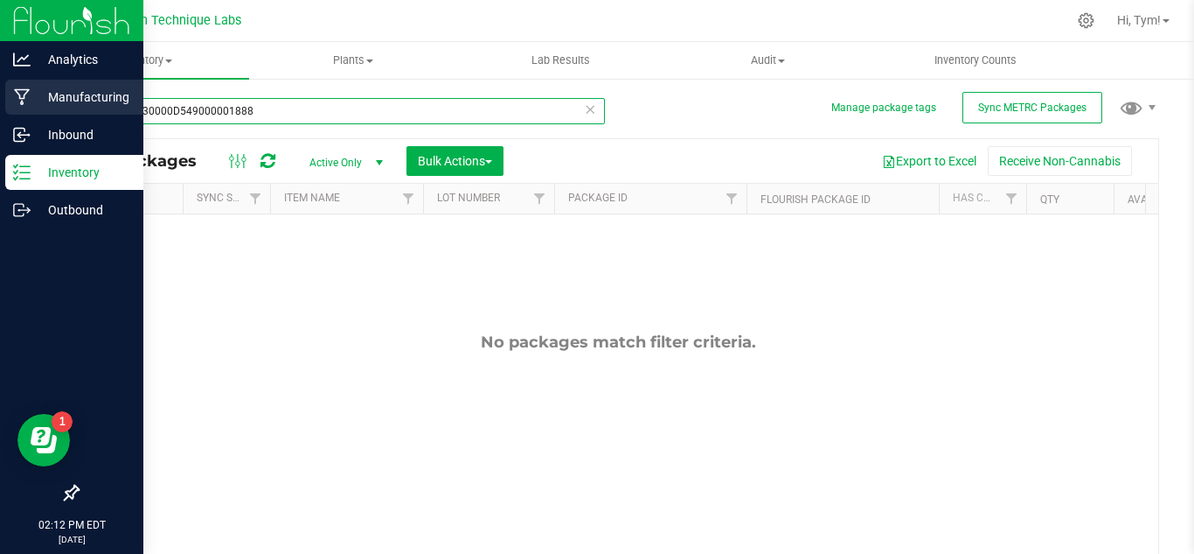
drag, startPoint x: 185, startPoint y: 96, endPoint x: 26, endPoint y: 107, distance: 158.6
click at [26, 107] on div "Analytics Manufacturing Inbound Inventory Outbound 02:12 PM EDT [DATE] 09/29 Cl…" at bounding box center [597, 277] width 1194 height 554
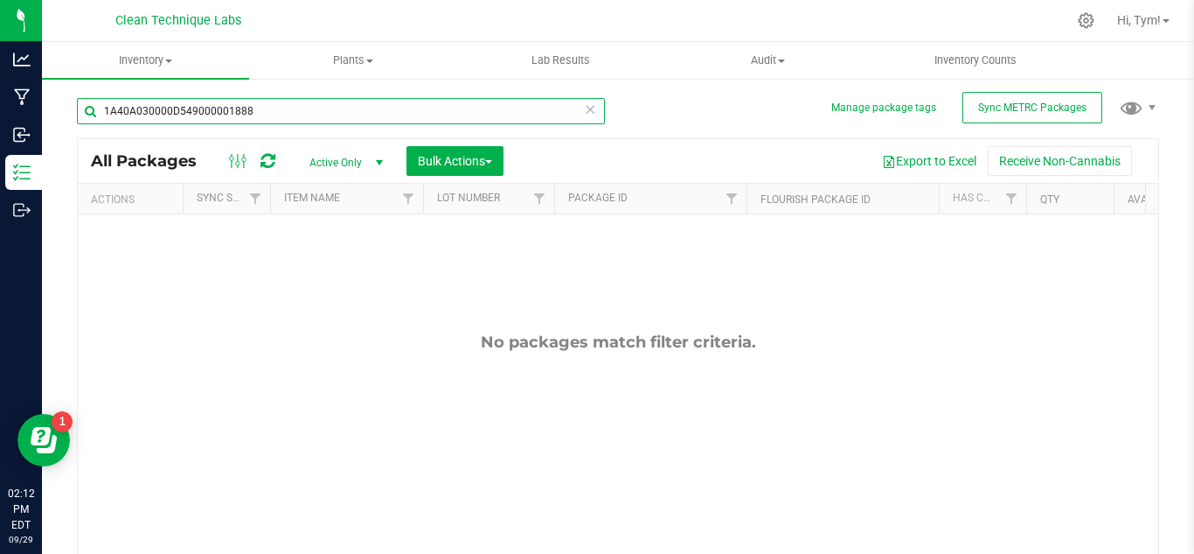
paste input "100000E11000116021"
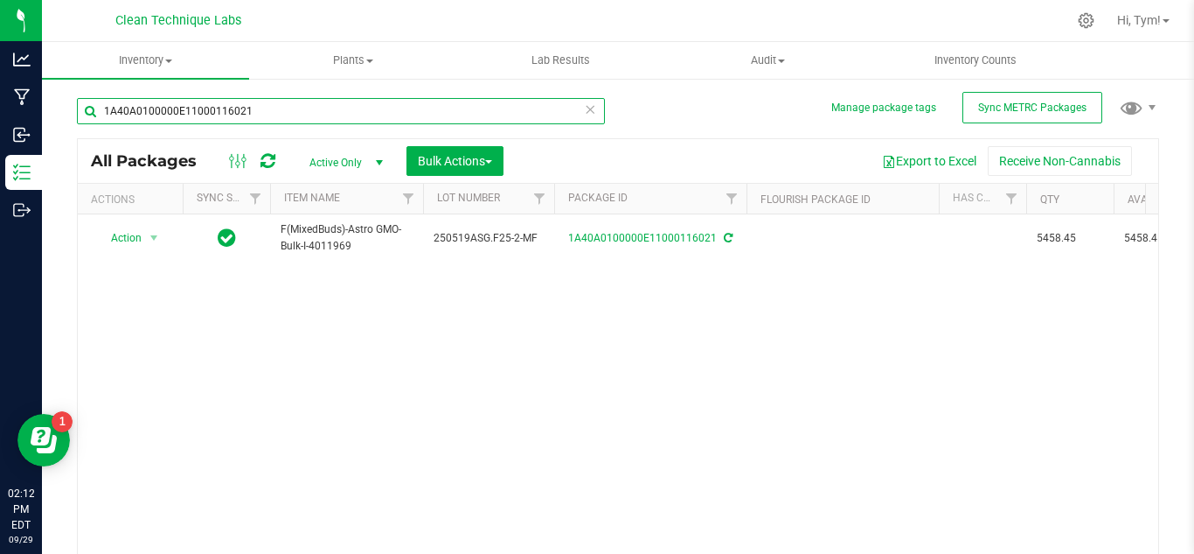
type input "1A40A0100000E11000116021"
